Goal: Task Accomplishment & Management: Manage account settings

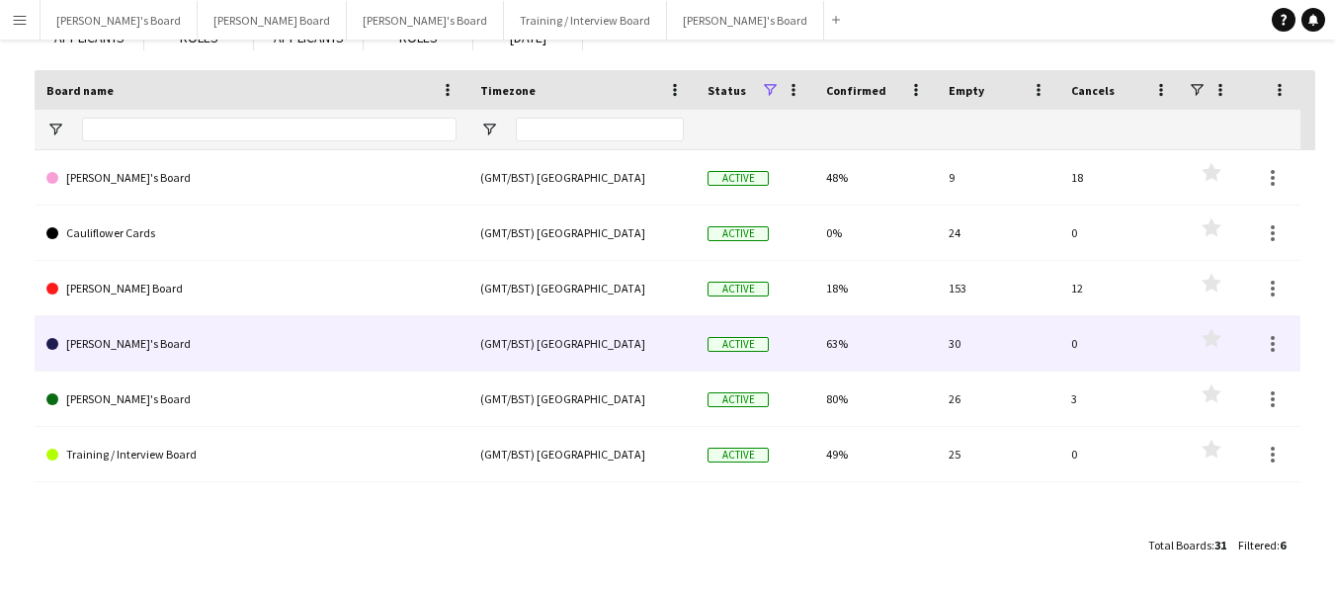
scroll to position [161, 0]
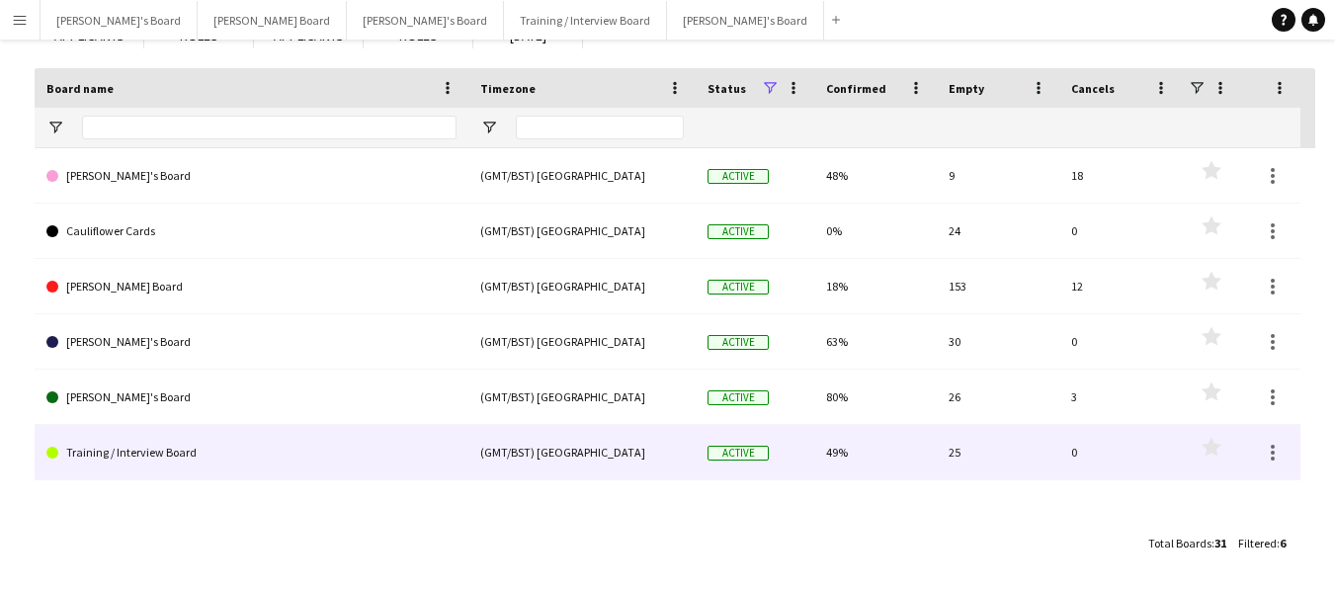
click at [220, 452] on link "Training / Interview Board" at bounding box center [251, 452] width 410 height 55
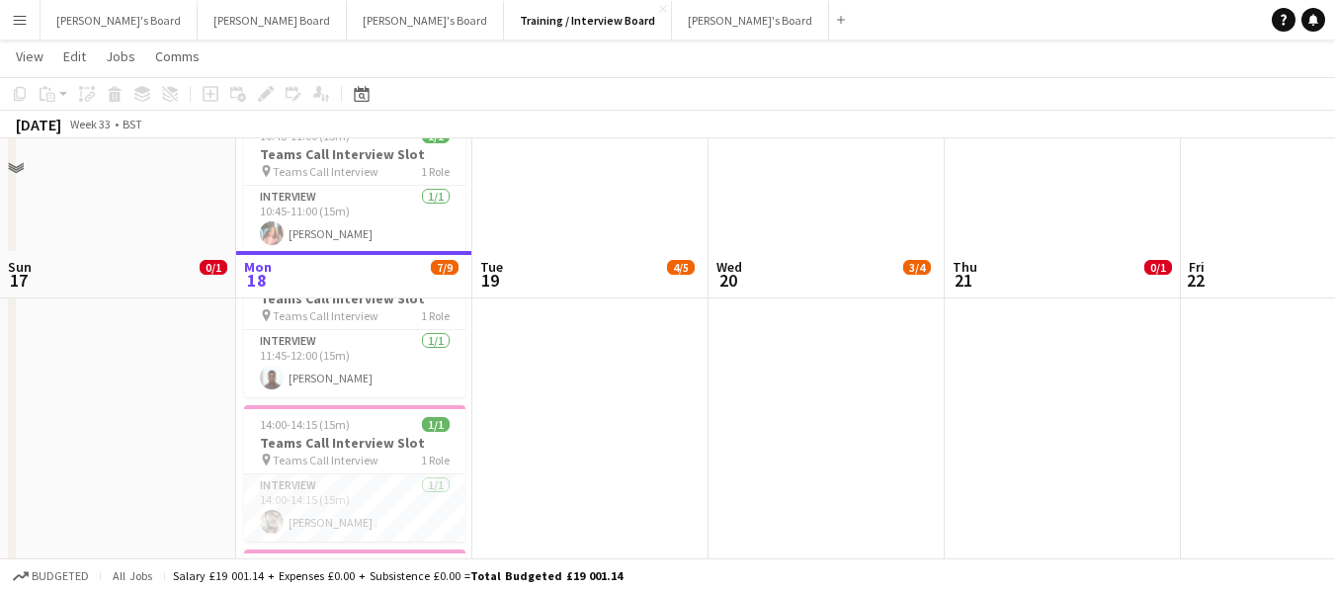
scroll to position [395, 0]
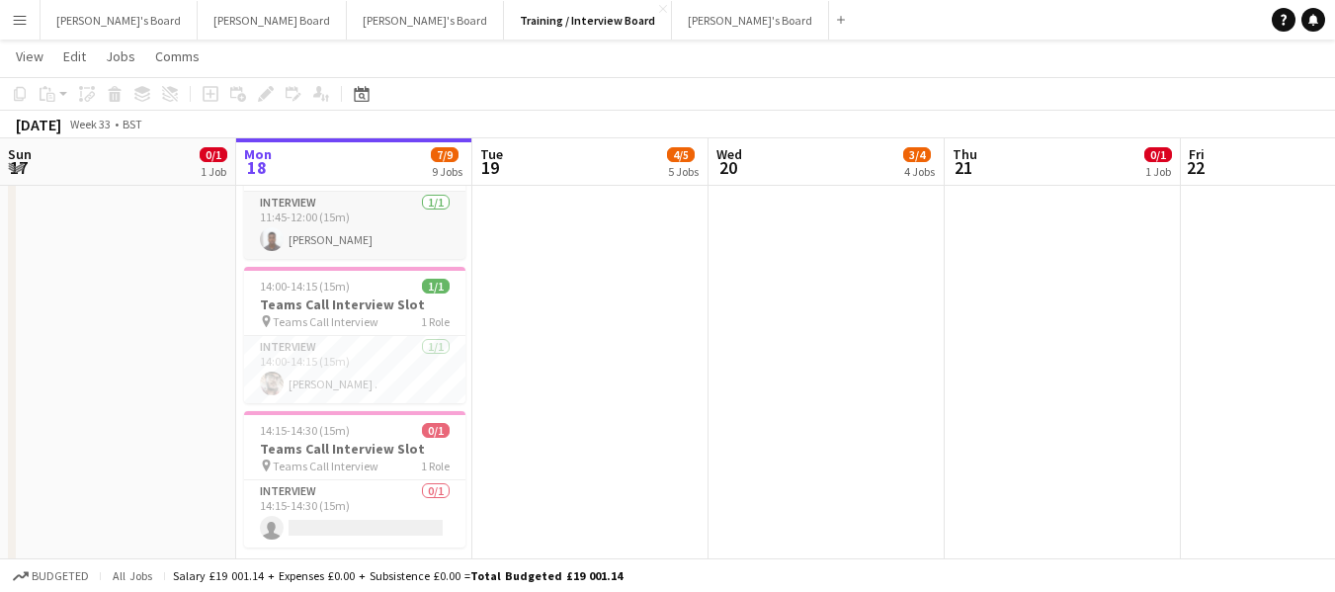
click at [293, 237] on app-card-role "Interview [DATE] 11:45-12:00 (15m) [PERSON_NAME]" at bounding box center [354, 225] width 221 height 67
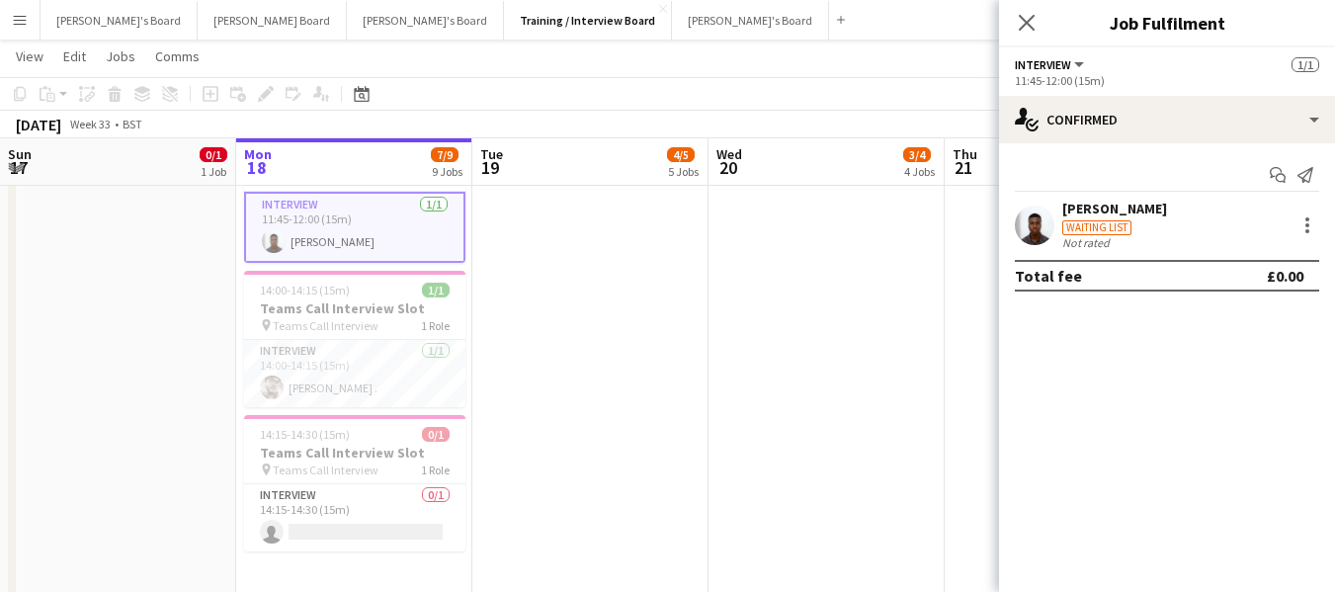
click at [1116, 204] on div "[PERSON_NAME]" at bounding box center [1114, 209] width 105 height 18
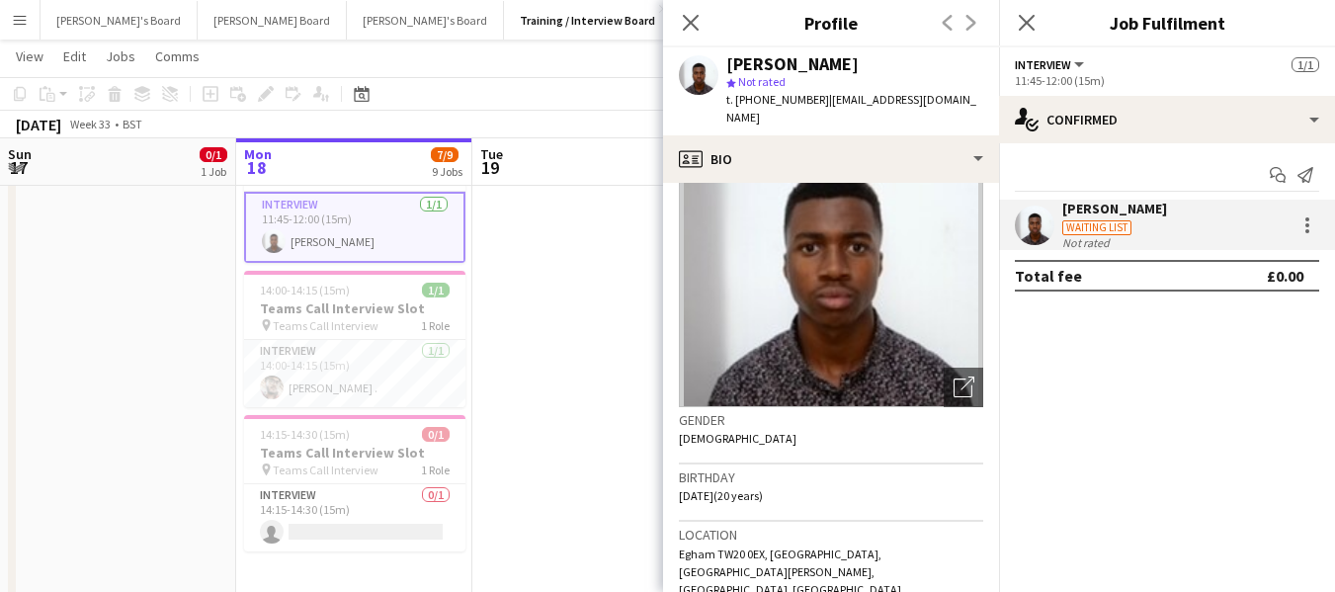
scroll to position [0, 0]
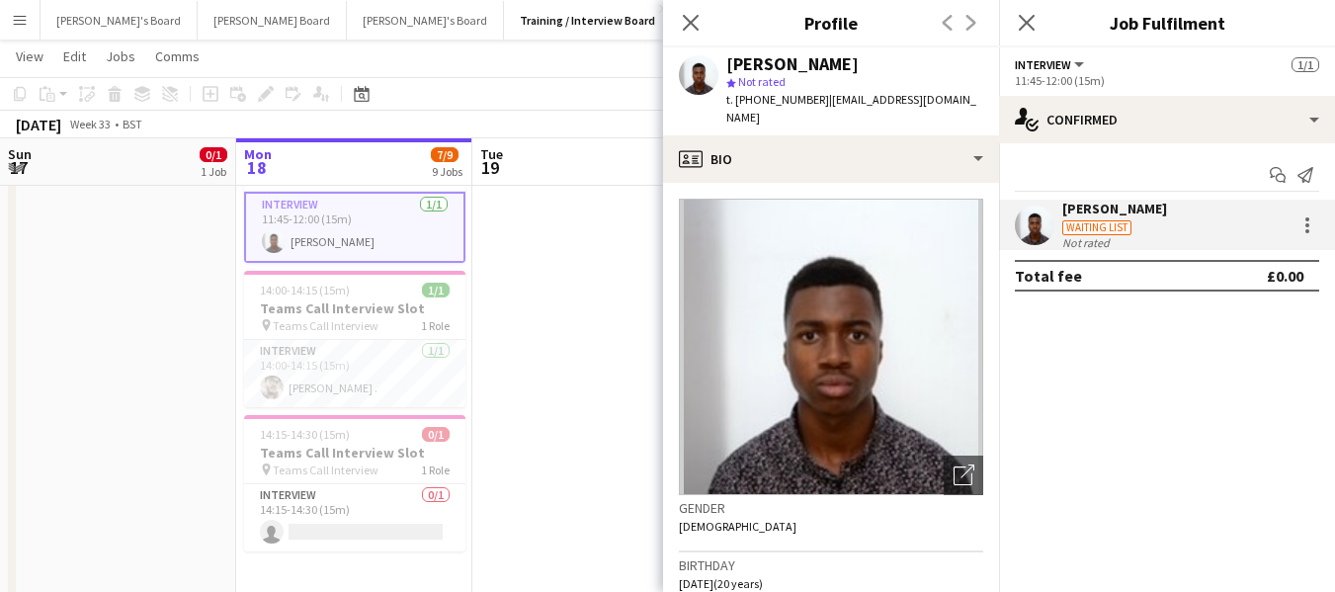
click at [1147, 377] on mat-expansion-panel "check Confirmed Start chat Send notification [PERSON_NAME] Waiting list Not rat…" at bounding box center [1167, 367] width 336 height 449
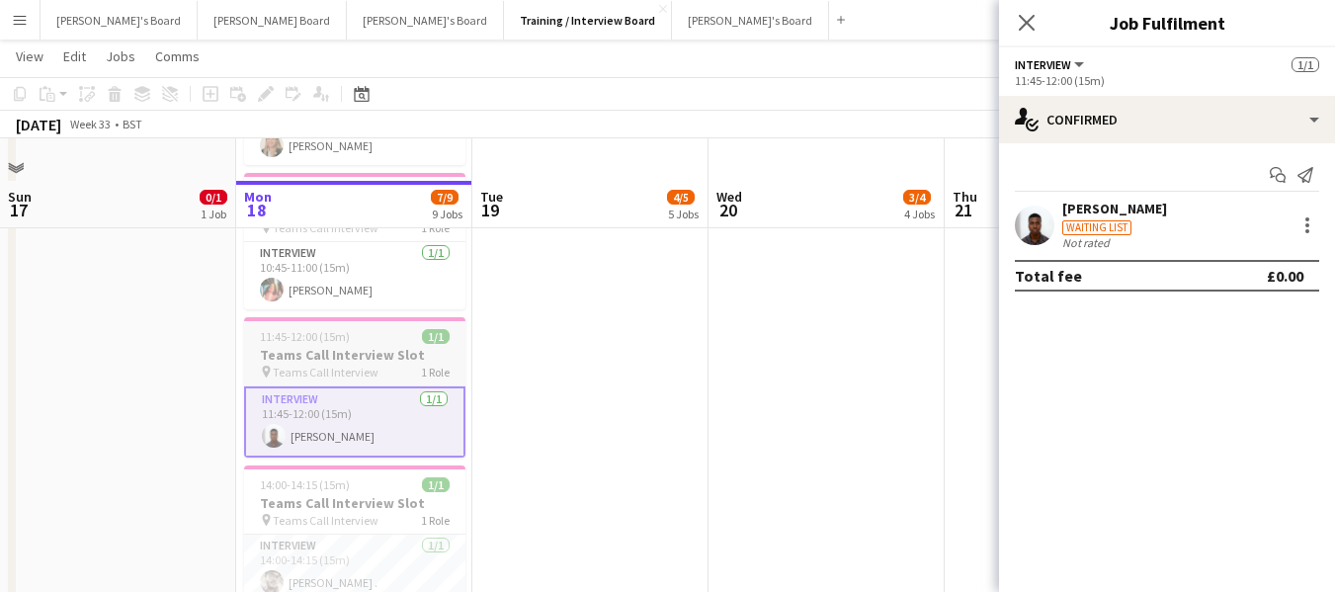
scroll to position [198, 0]
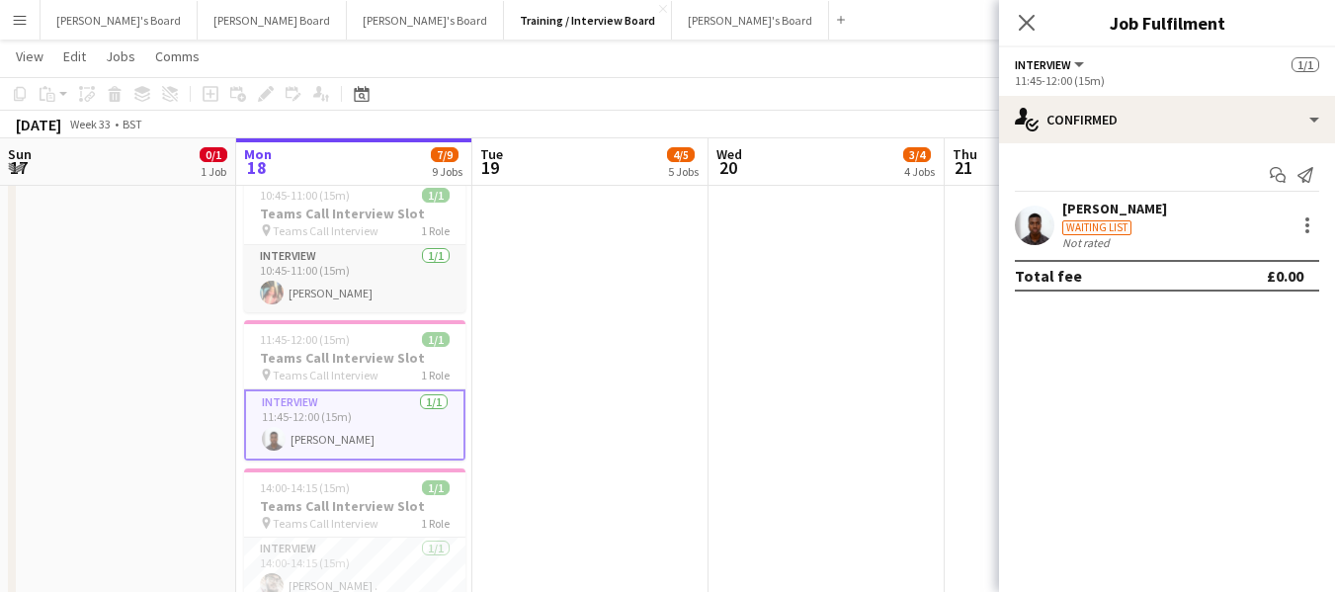
click at [335, 291] on app-card-role "Interview [DATE] 10:45-11:00 (15m) [PERSON_NAME]" at bounding box center [354, 278] width 221 height 67
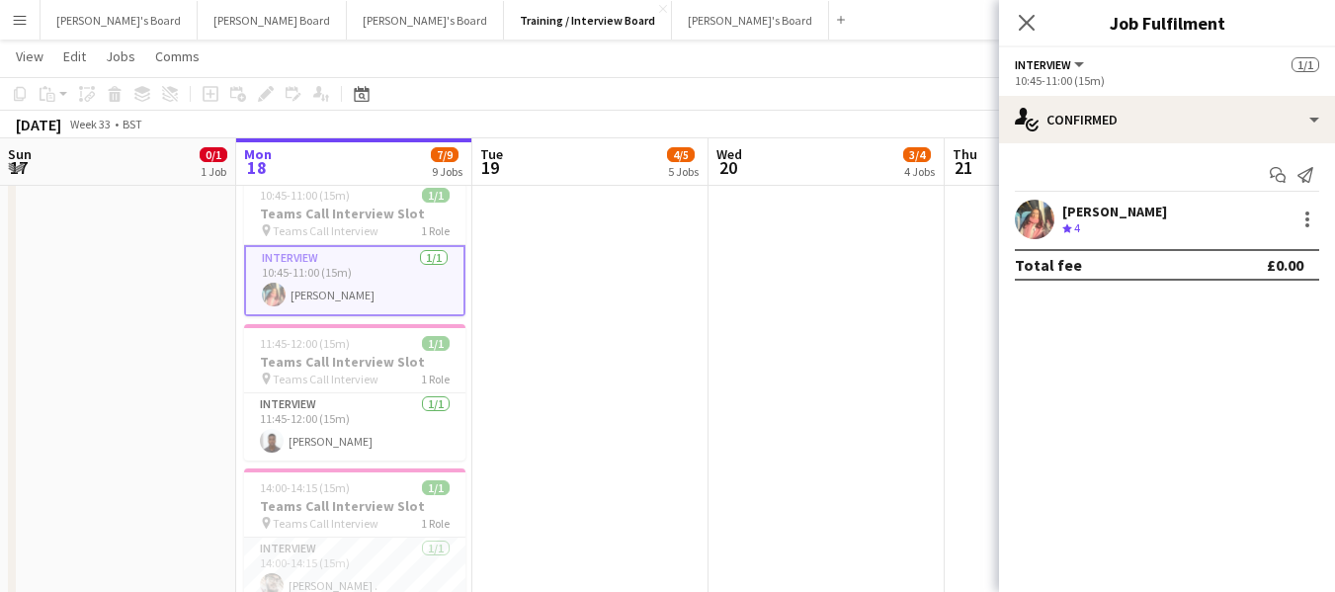
click at [306, 293] on app-card-role "Interview [DATE] 10:45-11:00 (15m) [PERSON_NAME]" at bounding box center [354, 280] width 221 height 71
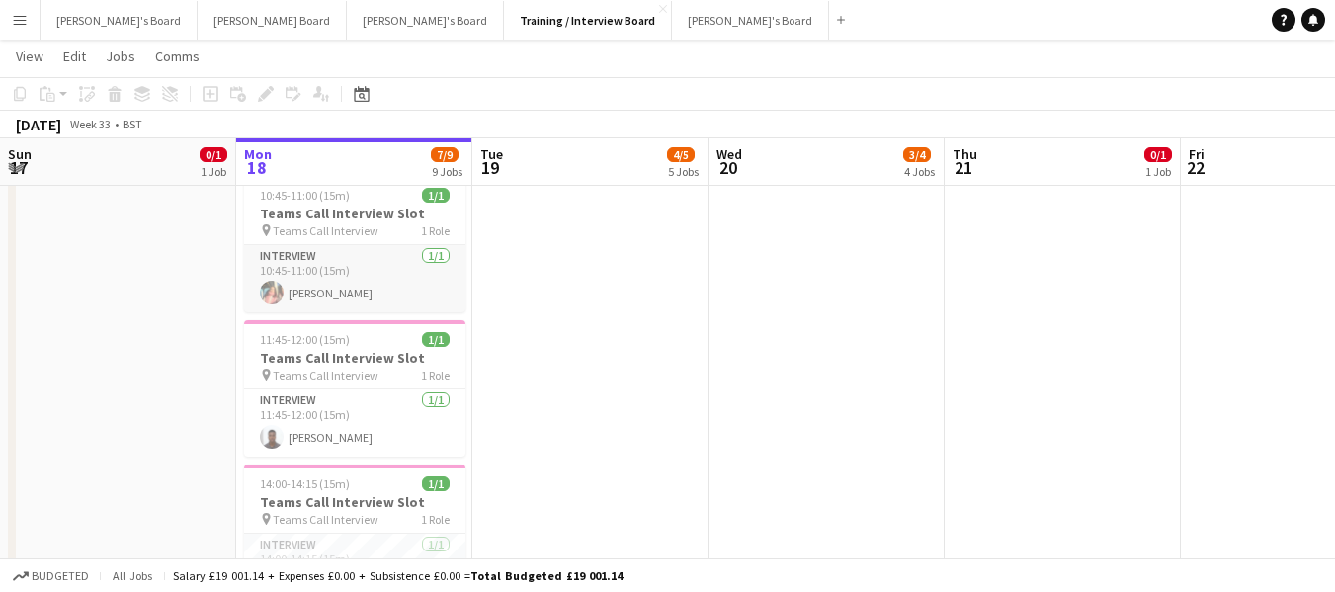
click at [319, 283] on app-card-role "Interview [DATE] 10:45-11:00 (15m) [PERSON_NAME]" at bounding box center [354, 278] width 221 height 67
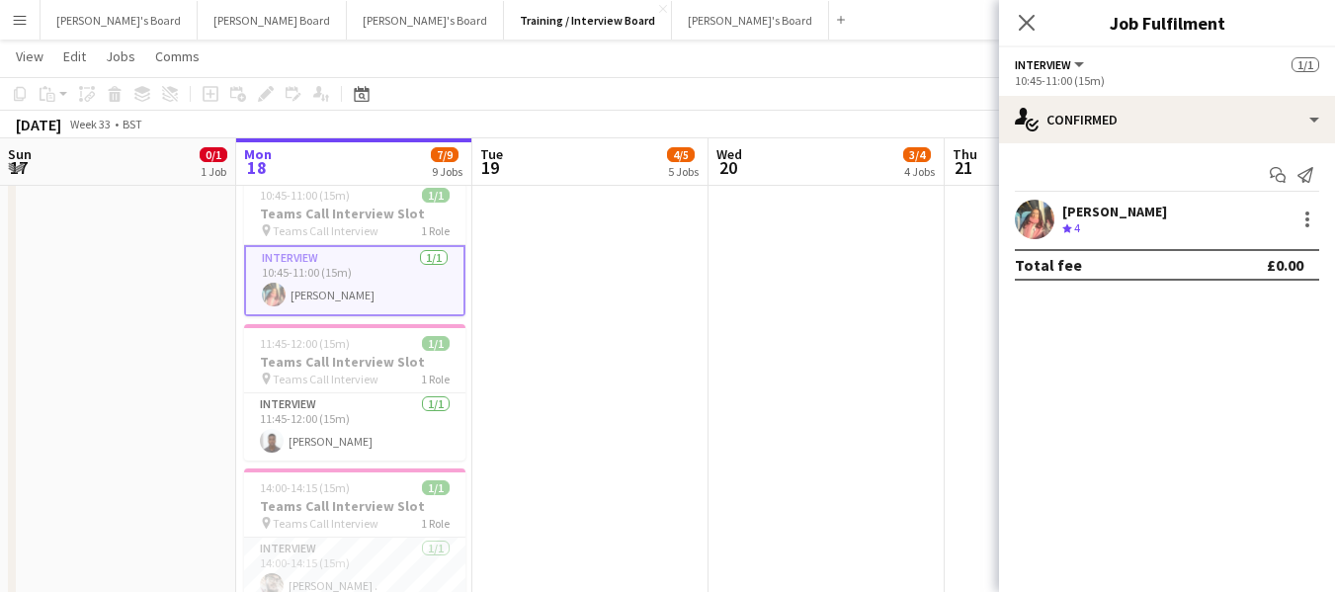
click at [1091, 211] on div "[PERSON_NAME]" at bounding box center [1114, 212] width 105 height 18
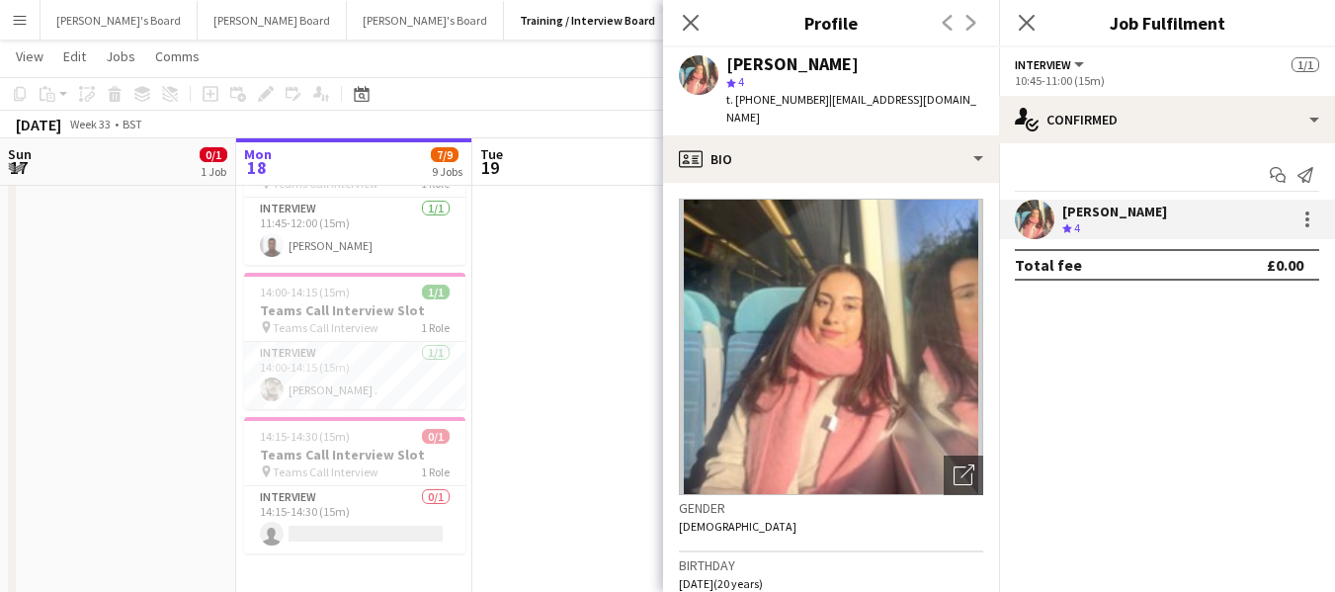
scroll to position [395, 0]
click at [853, 321] on img at bounding box center [831, 347] width 304 height 296
click at [960, 464] on icon at bounding box center [967, 471] width 14 height 14
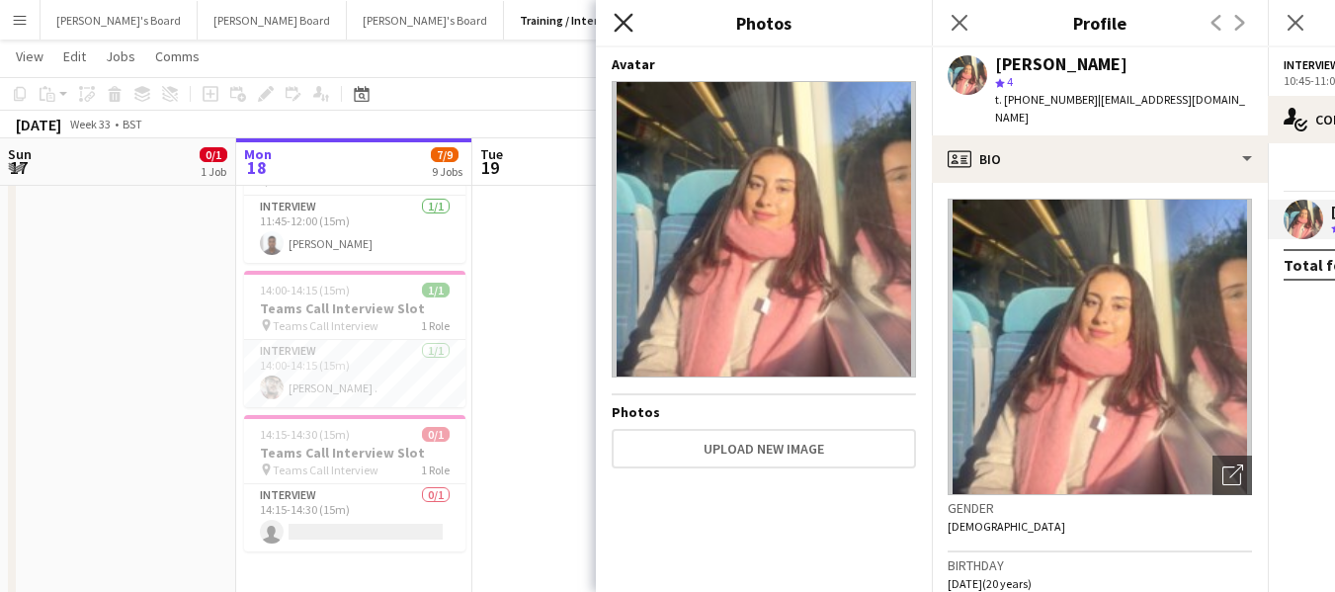
click at [621, 15] on icon "Close pop-in" at bounding box center [623, 22] width 19 height 19
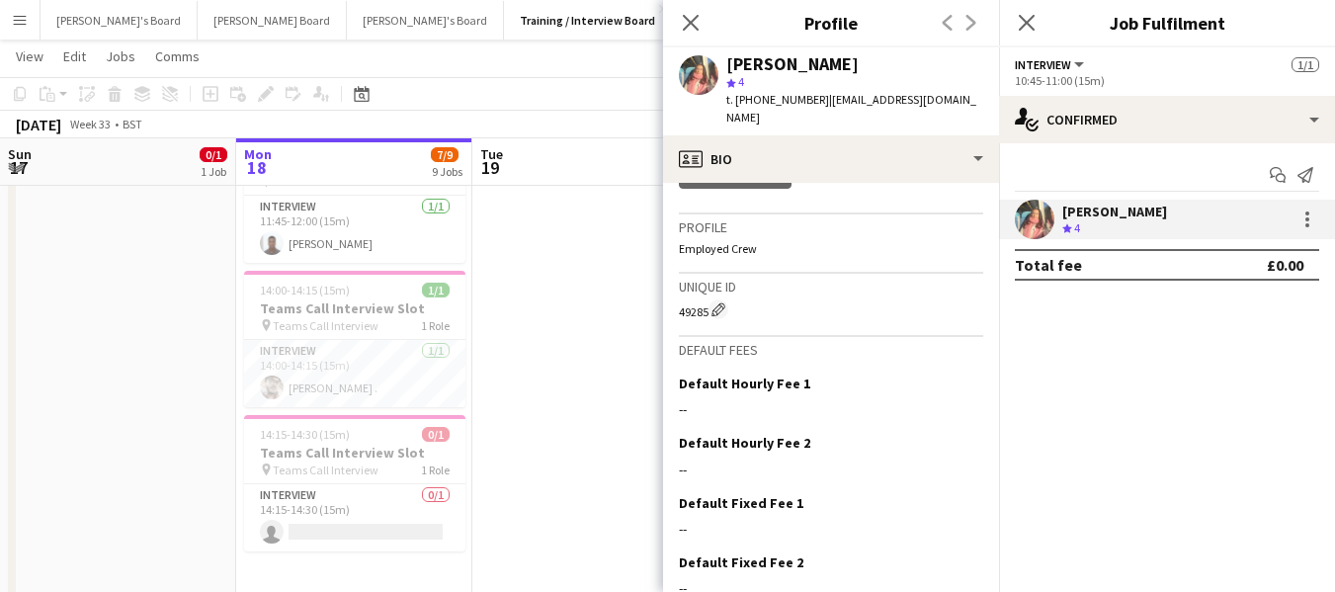
scroll to position [1063, 0]
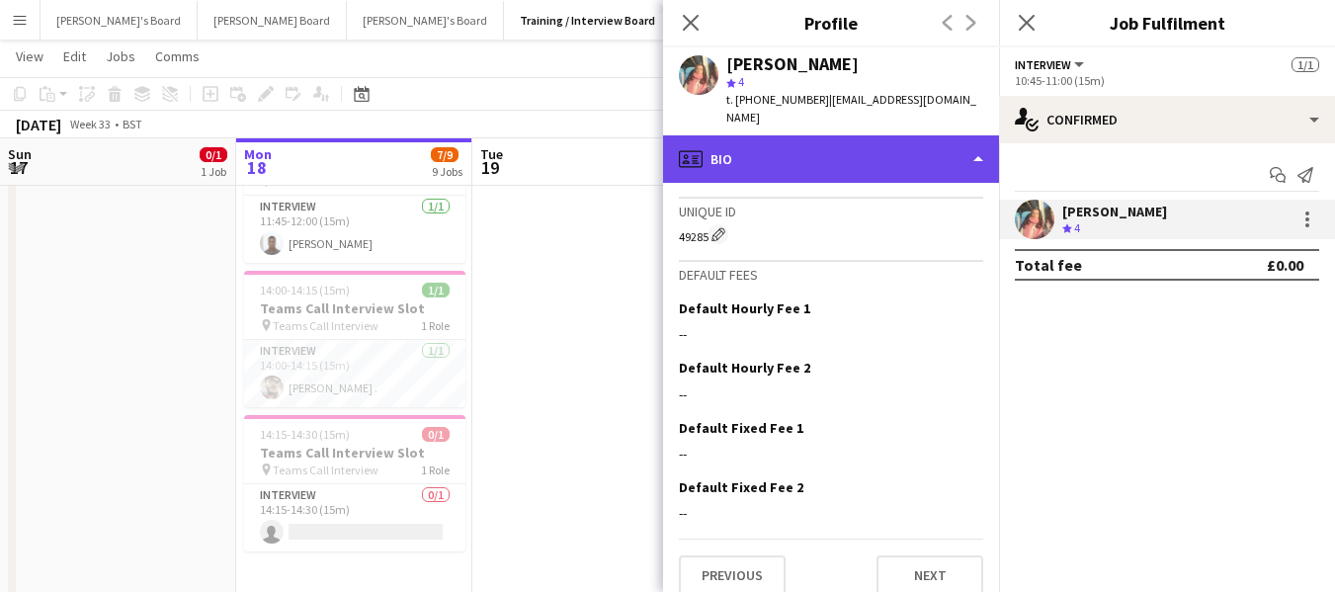
click at [760, 139] on div "profile Bio" at bounding box center [831, 158] width 336 height 47
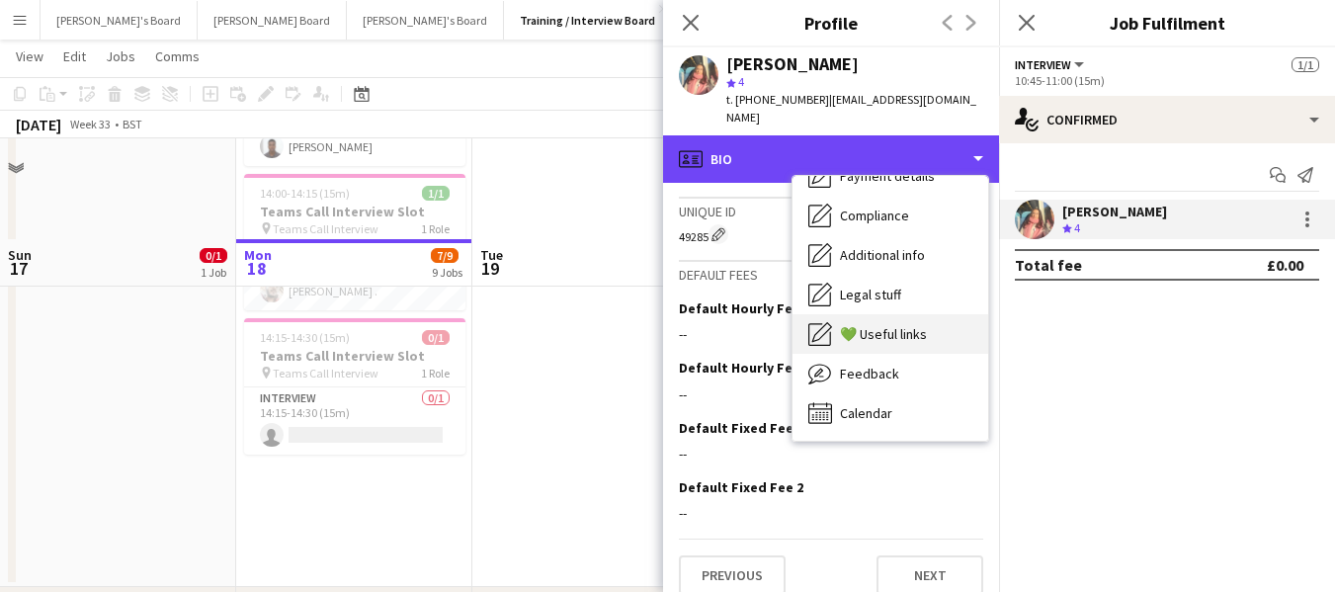
scroll to position [593, 0]
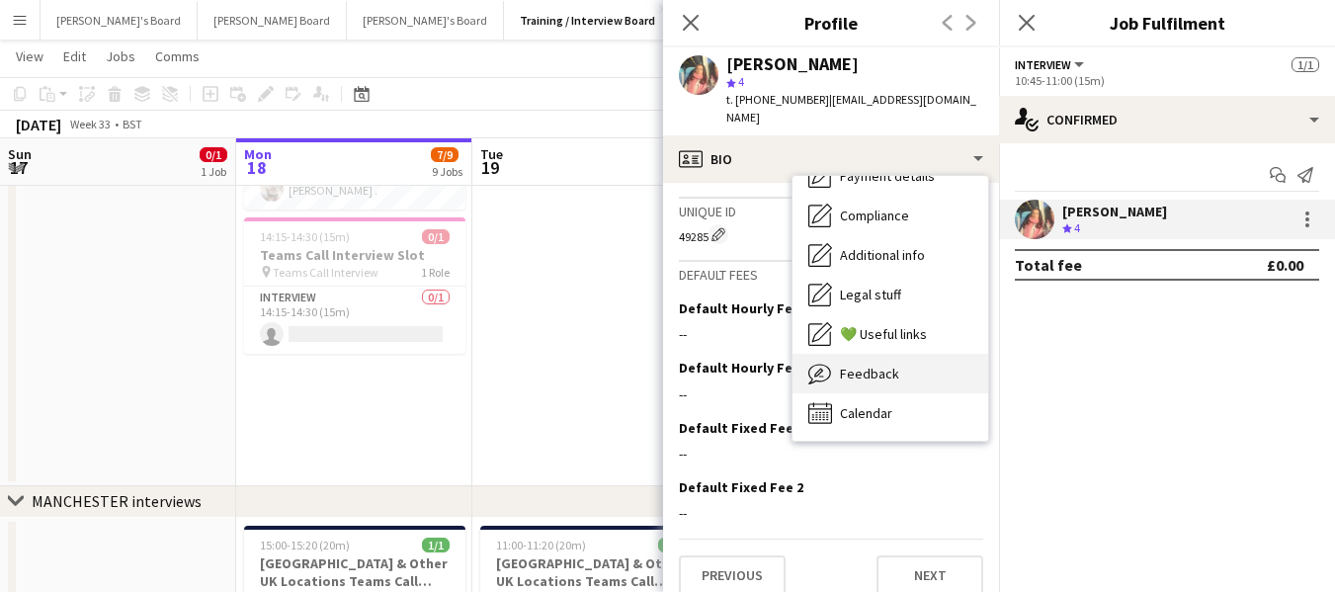
click at [870, 365] on span "Feedback" at bounding box center [869, 374] width 59 height 18
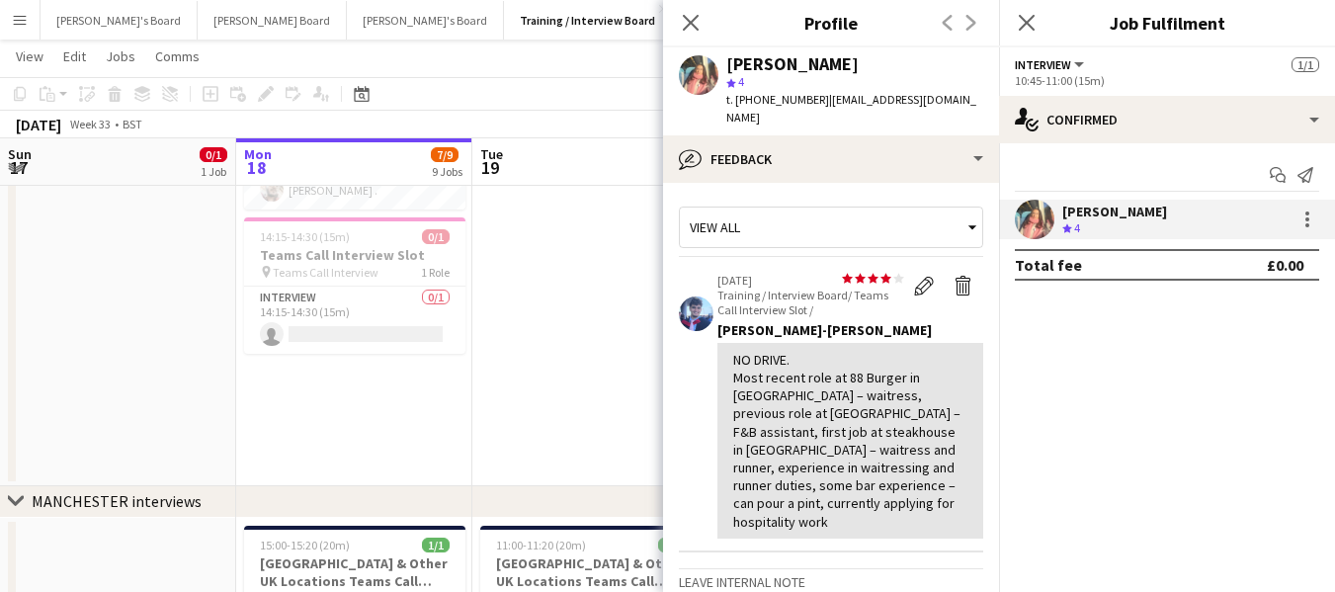
click at [831, 115] on div "[PERSON_NAME] star 4 t. [PHONE_NUMBER] | [EMAIL_ADDRESS][DOMAIN_NAME]" at bounding box center [831, 91] width 336 height 88
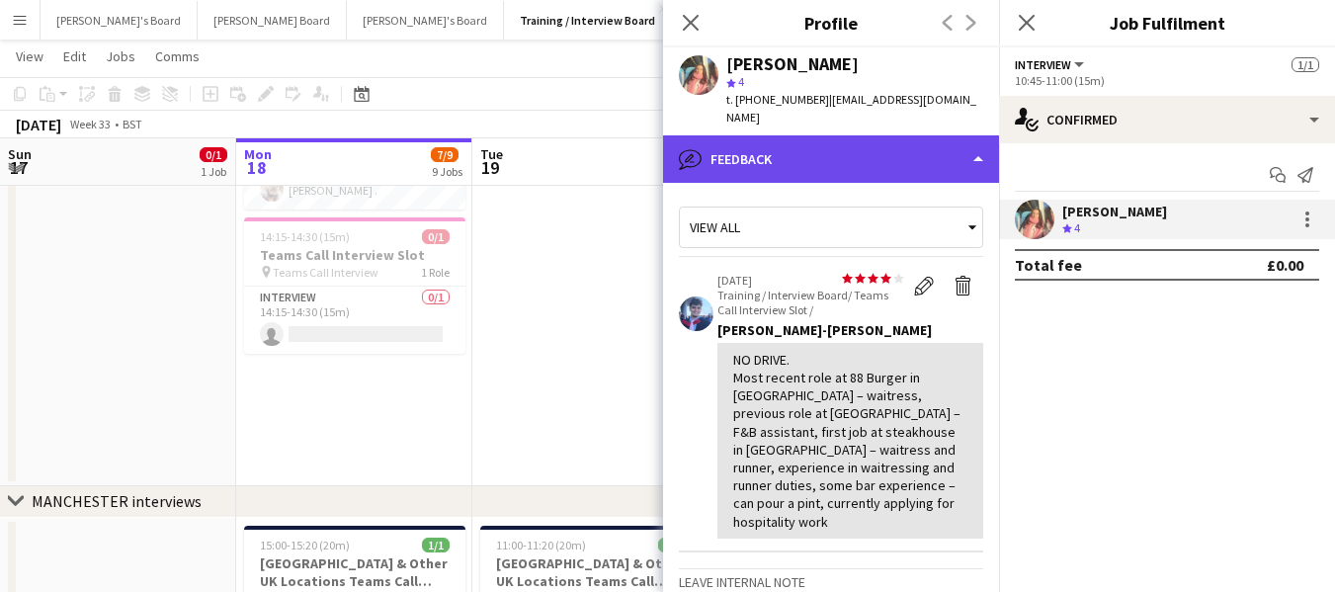
click at [823, 135] on div "bubble-pencil Feedback" at bounding box center [831, 158] width 336 height 47
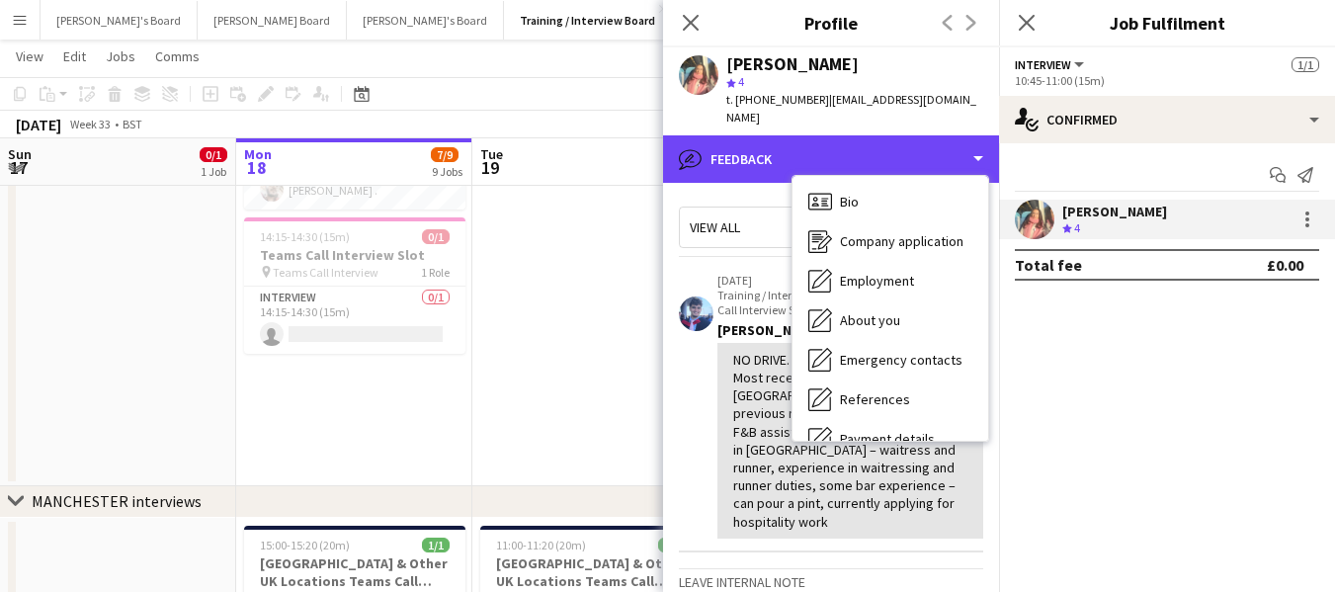
scroll to position [0, 0]
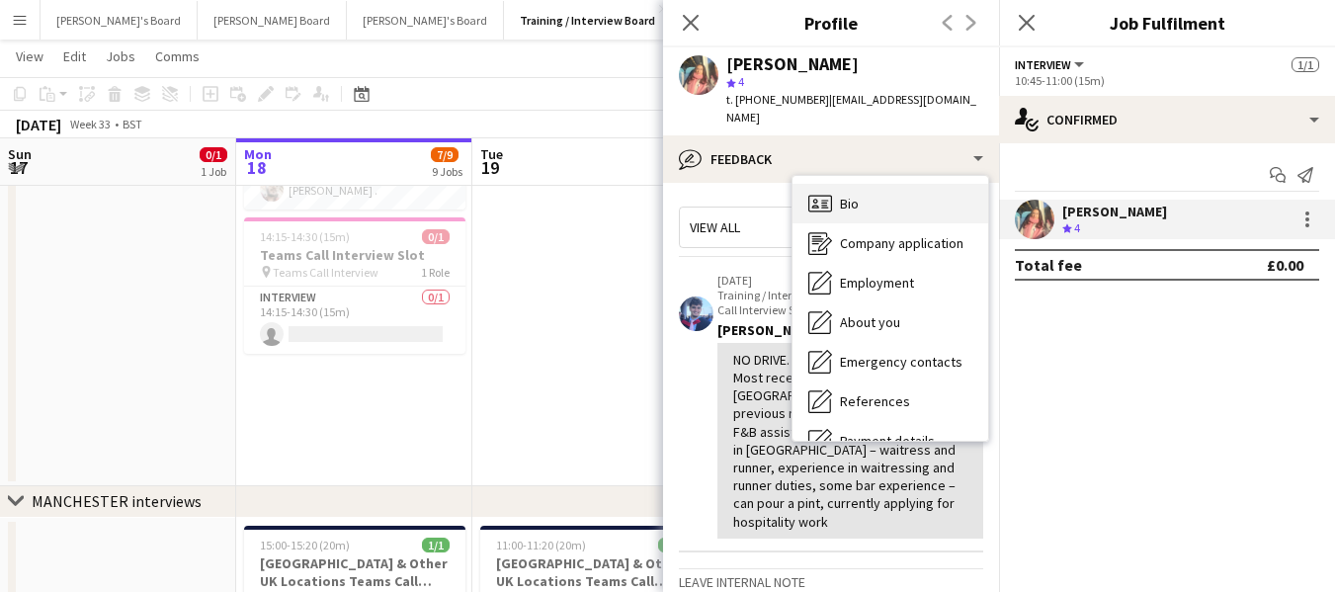
click at [856, 195] on span "Bio" at bounding box center [849, 204] width 19 height 18
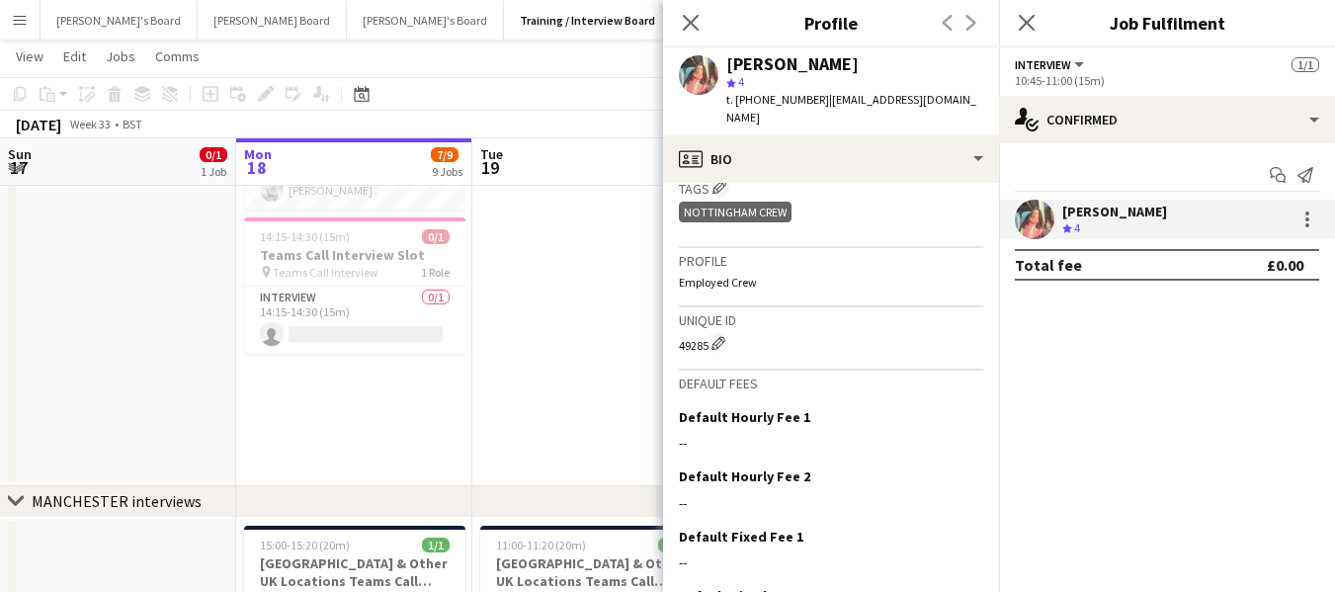
scroll to position [1063, 0]
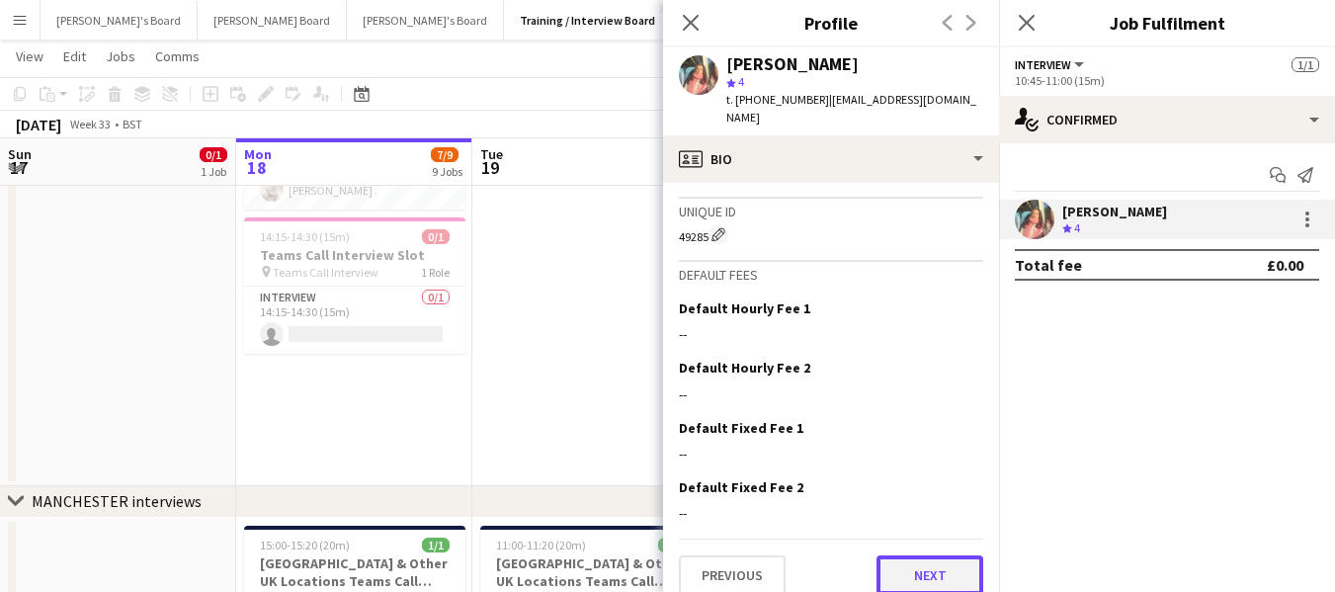
click at [940, 555] on button "Next" at bounding box center [929, 575] width 107 height 40
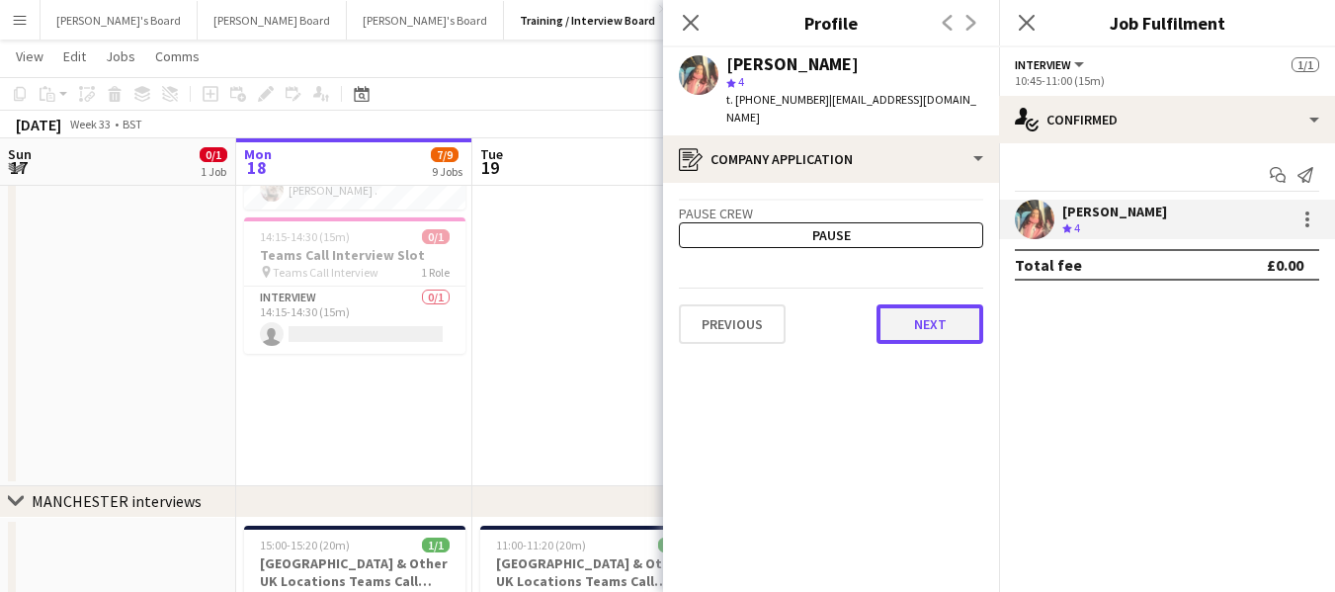
click at [916, 308] on button "Next" at bounding box center [929, 324] width 107 height 40
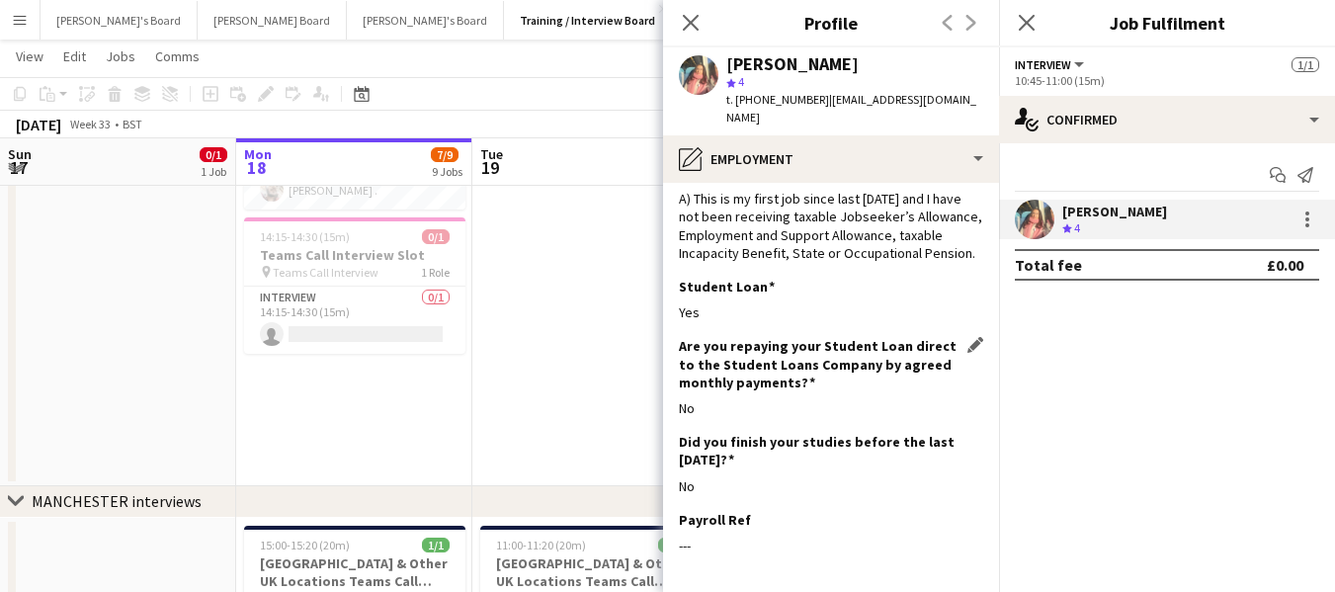
scroll to position [166, 0]
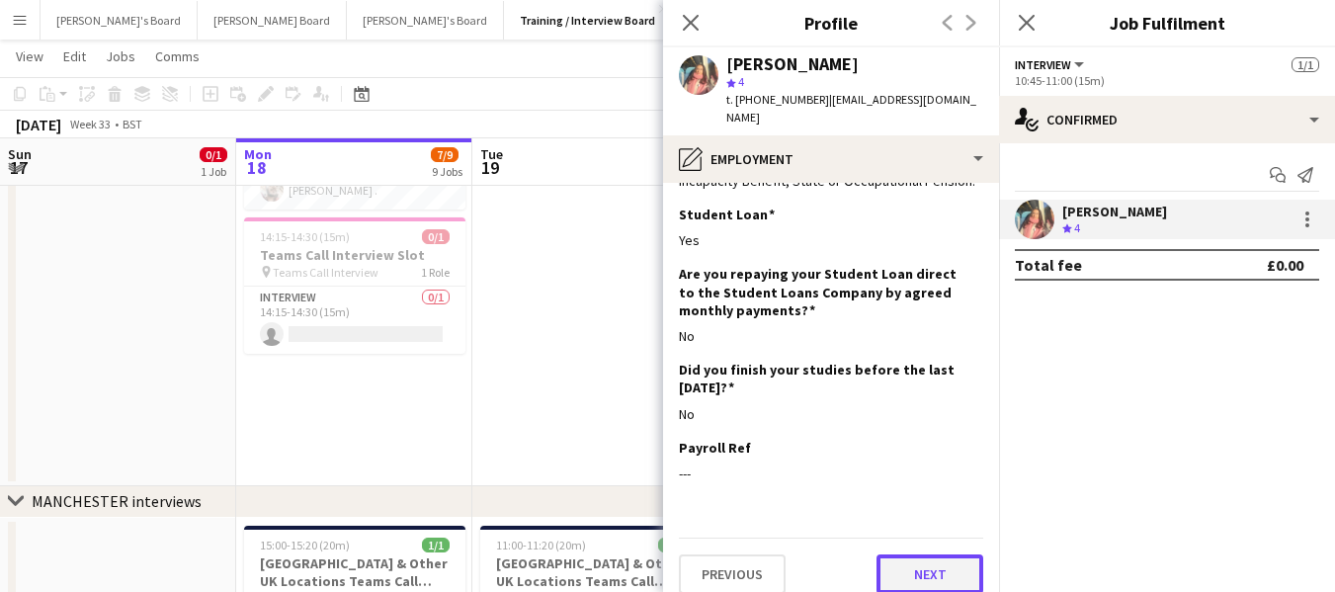
click at [924, 554] on button "Next" at bounding box center [929, 574] width 107 height 40
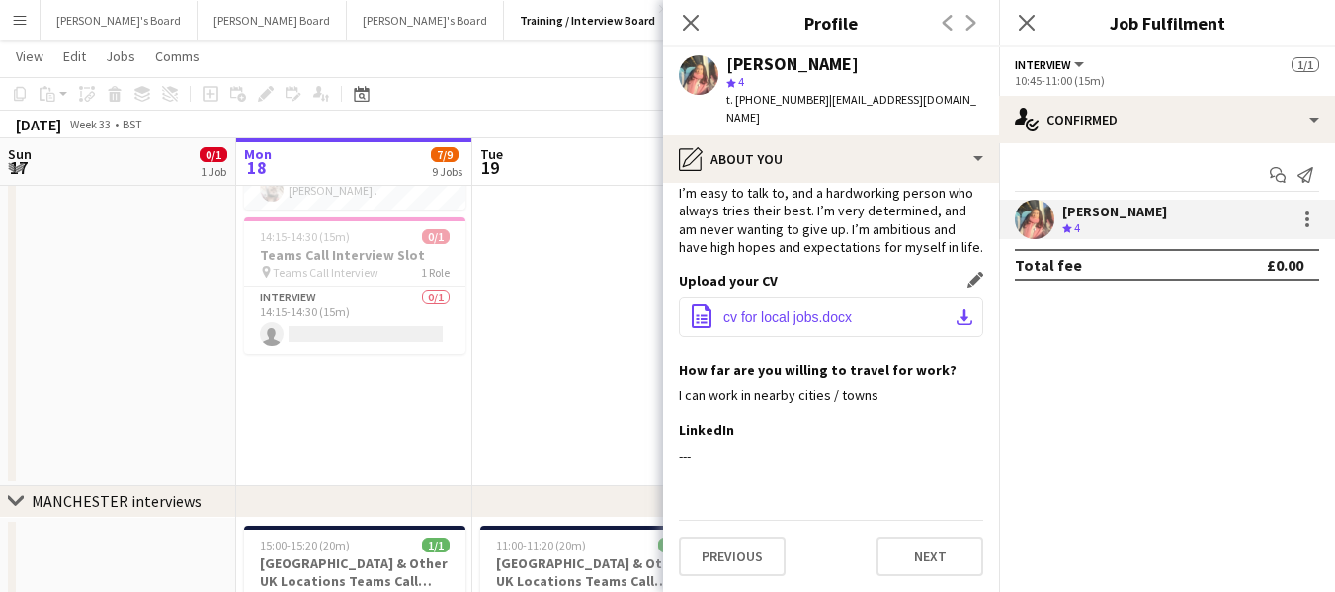
scroll to position [0, 0]
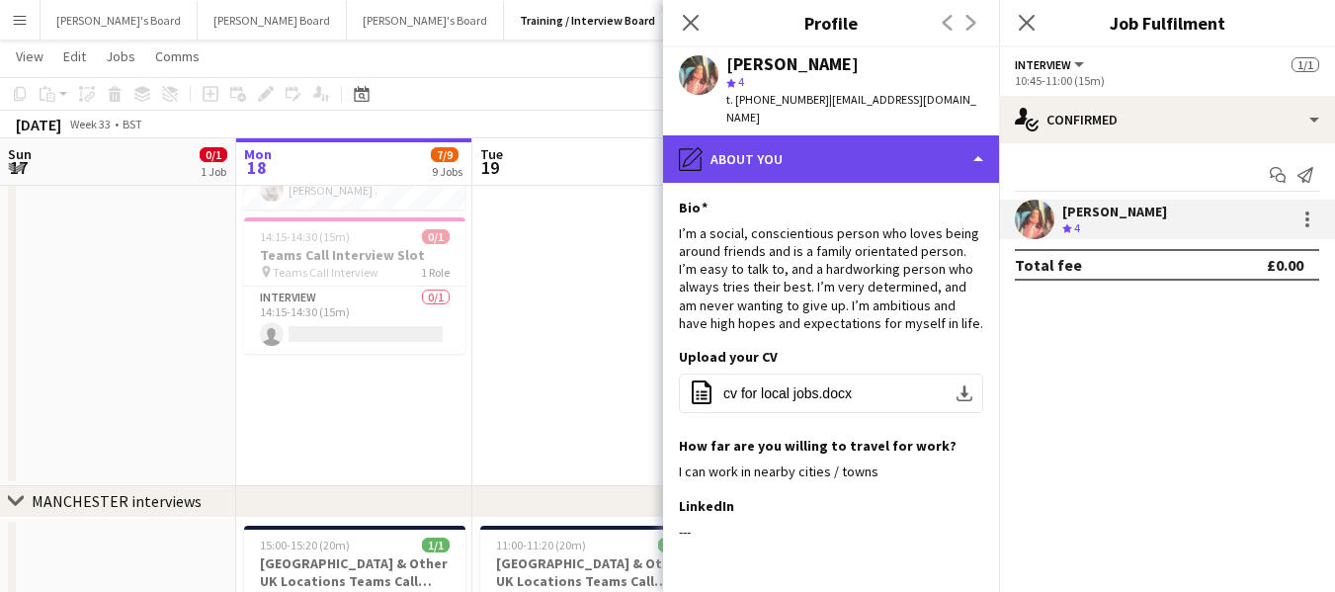
click at [864, 136] on div "pencil4 About you" at bounding box center [831, 158] width 336 height 47
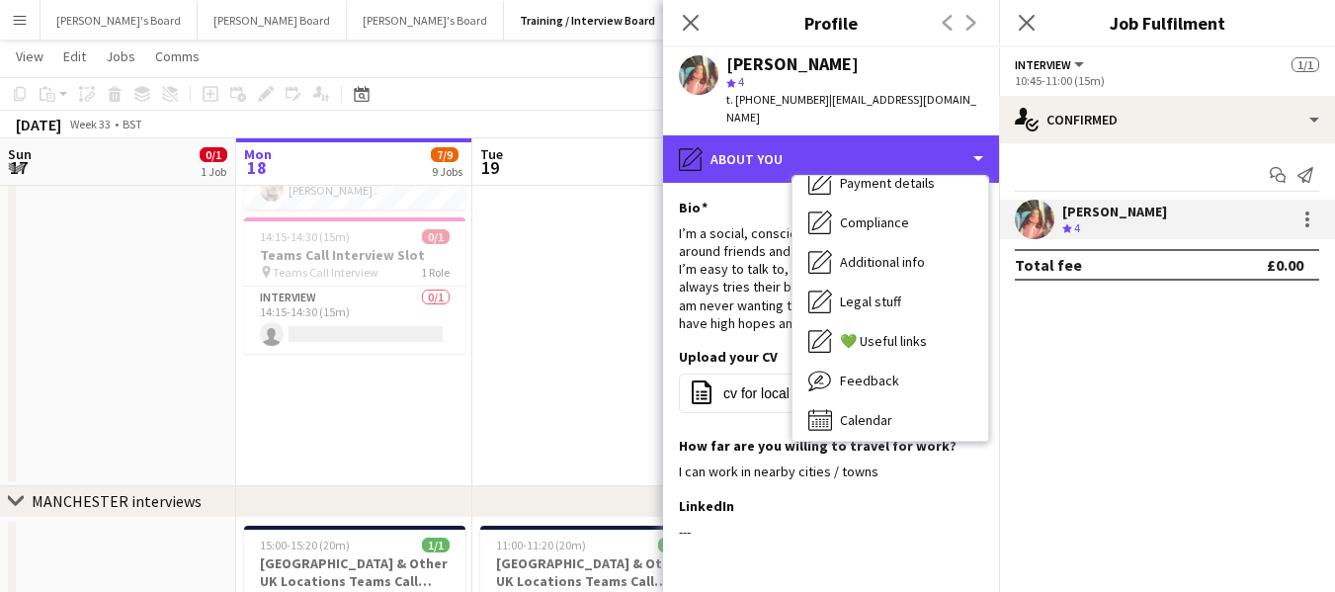
scroll to position [265, 0]
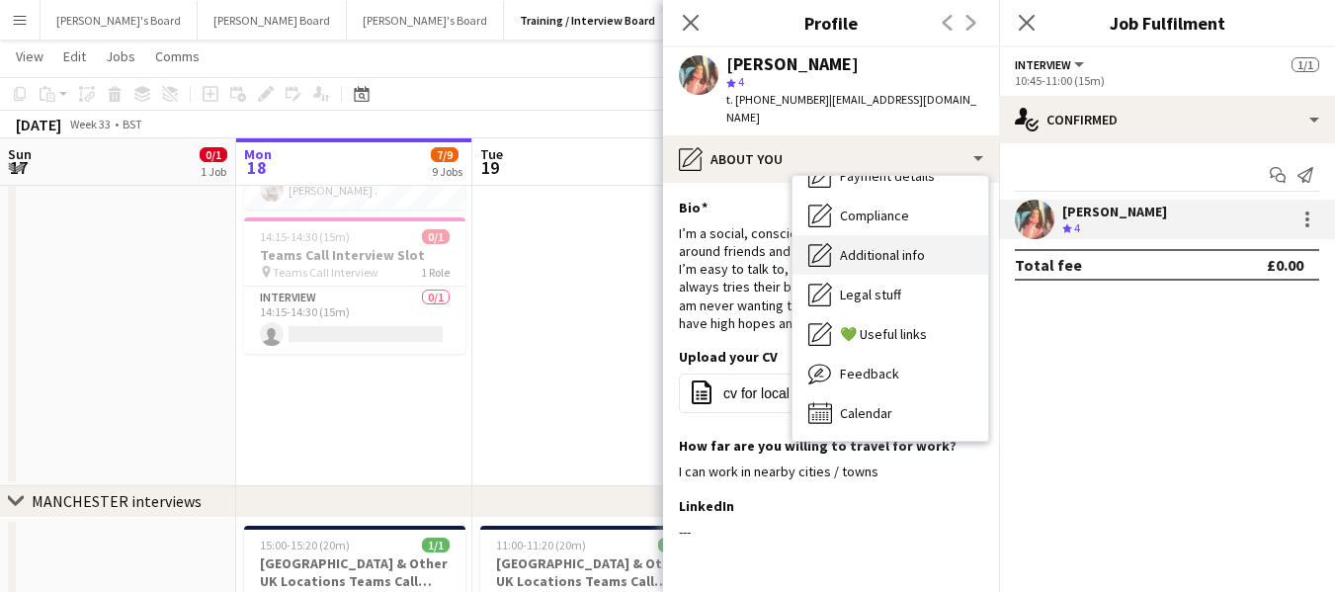
click at [897, 246] on span "Additional info" at bounding box center [882, 255] width 85 height 18
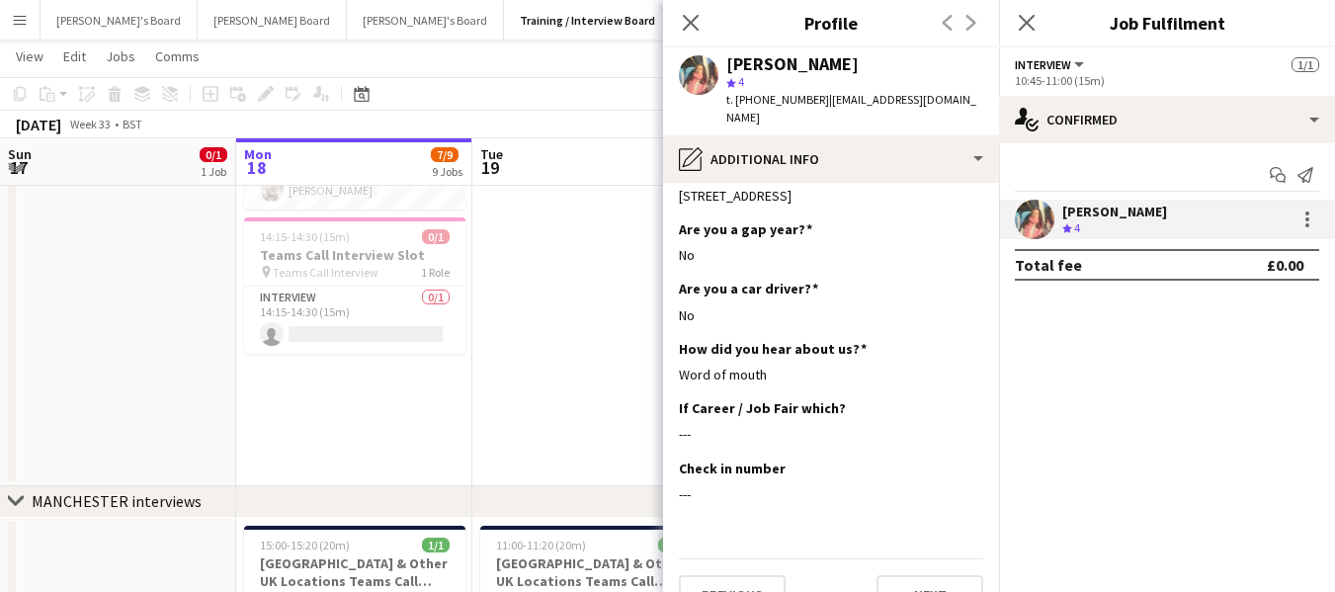
scroll to position [655, 0]
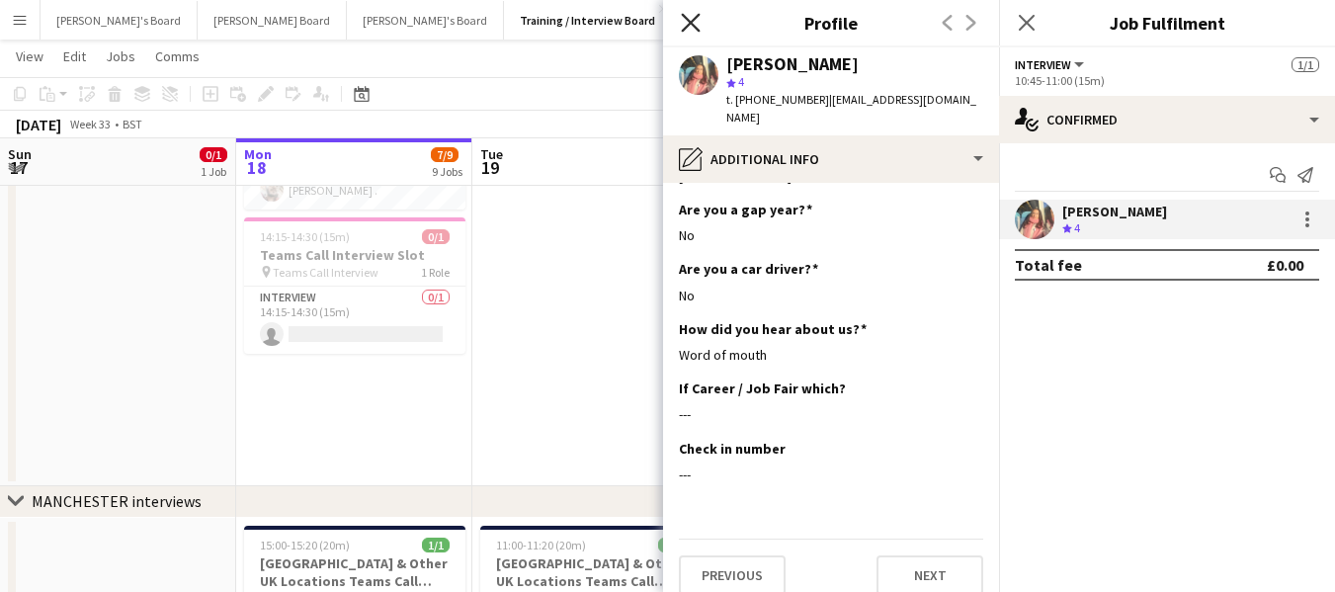
click at [685, 17] on icon at bounding box center [690, 22] width 19 height 19
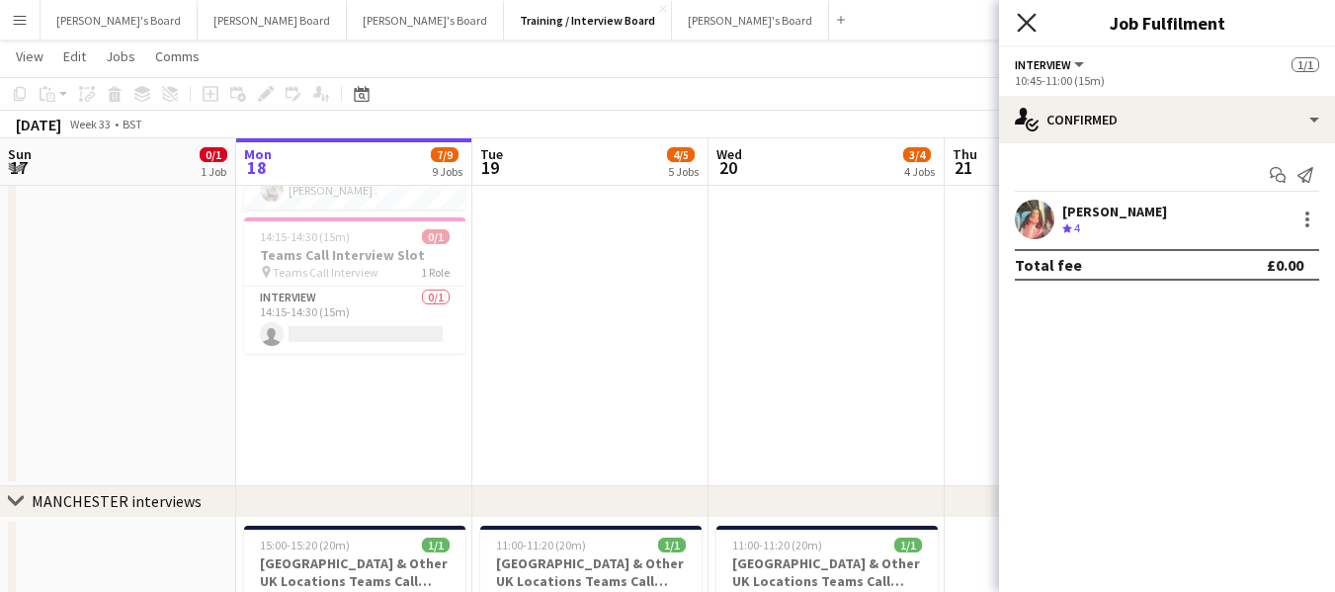
click at [1029, 23] on icon "Close pop-in" at bounding box center [1026, 22] width 19 height 19
